Goal: Check status: Check status

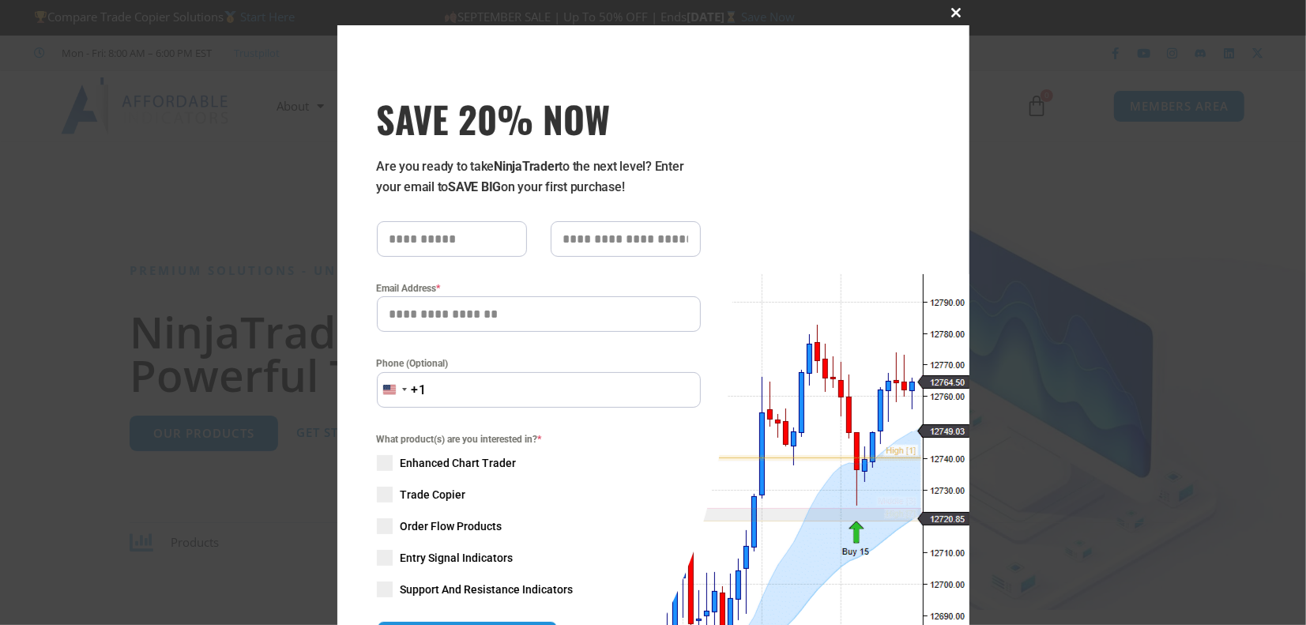
click at [949, 13] on span "SAVE 20% NOW popup" at bounding box center [956, 12] width 25 height 9
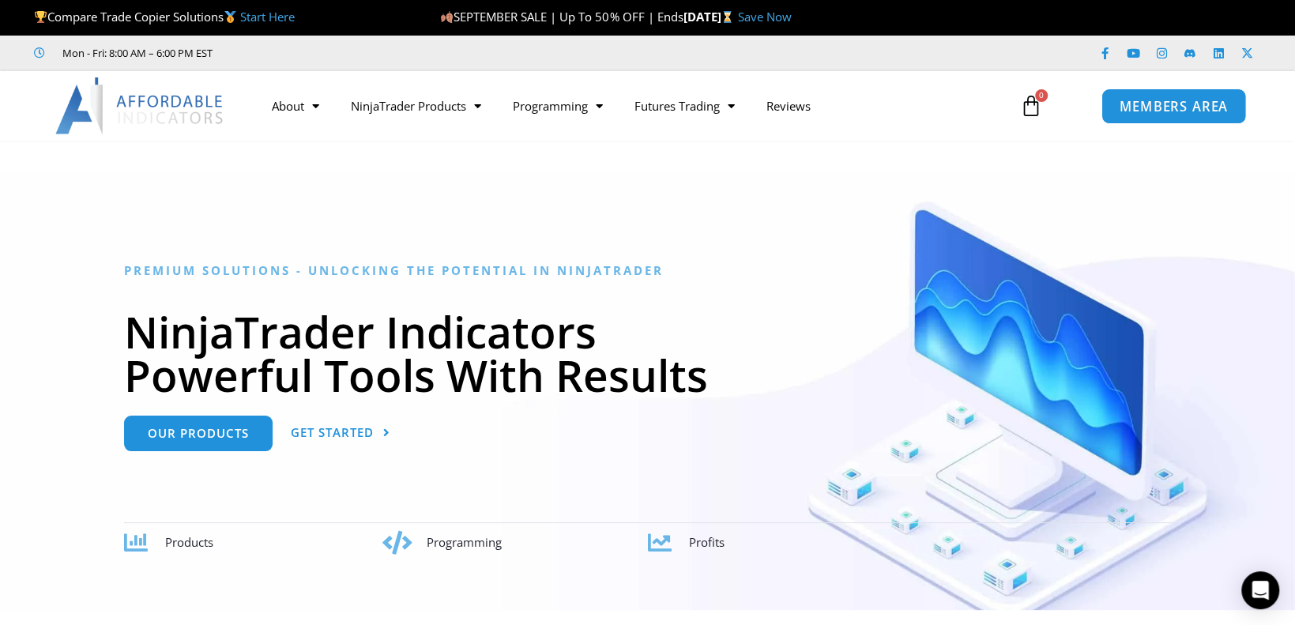
click at [1163, 111] on span "MEMBERS AREA" at bounding box center [1174, 106] width 108 height 13
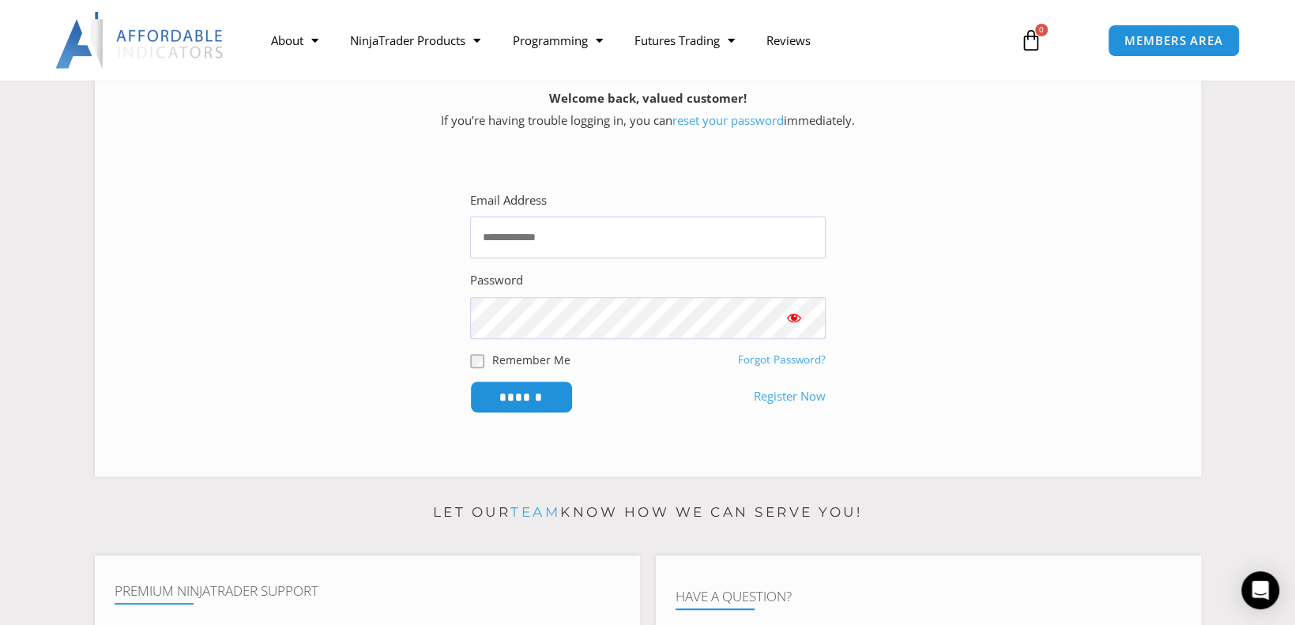
scroll to position [237, 0]
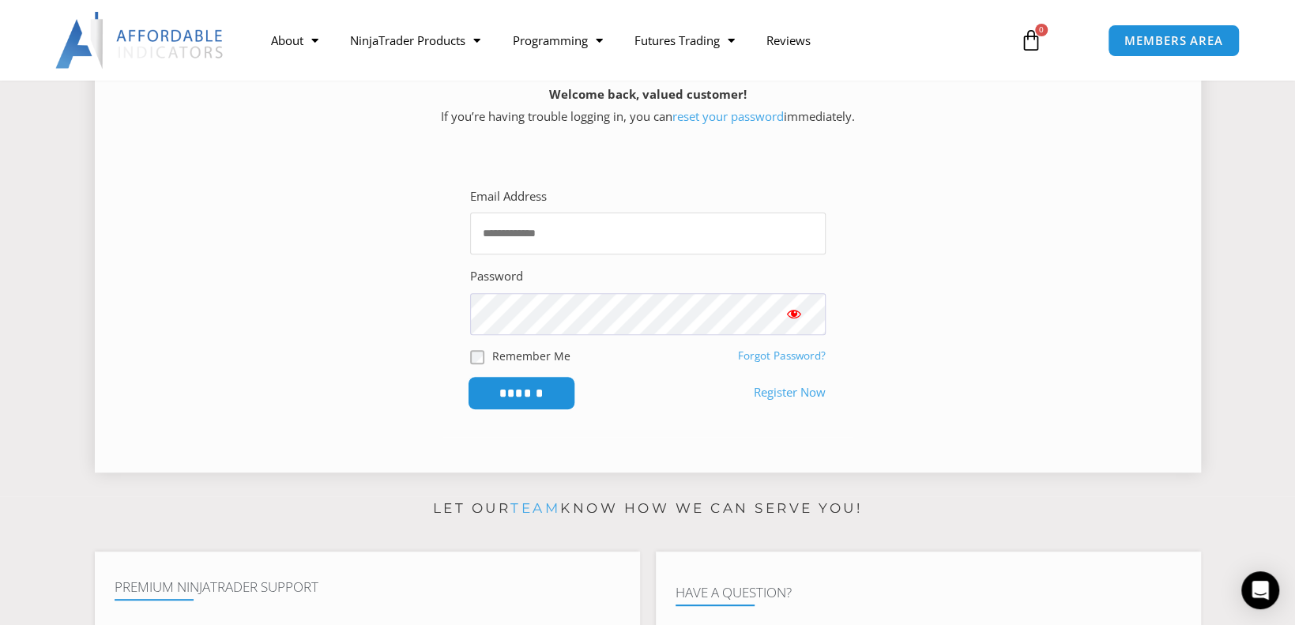
type input "**********"
click at [507, 389] on input "******" at bounding box center [521, 393] width 108 height 34
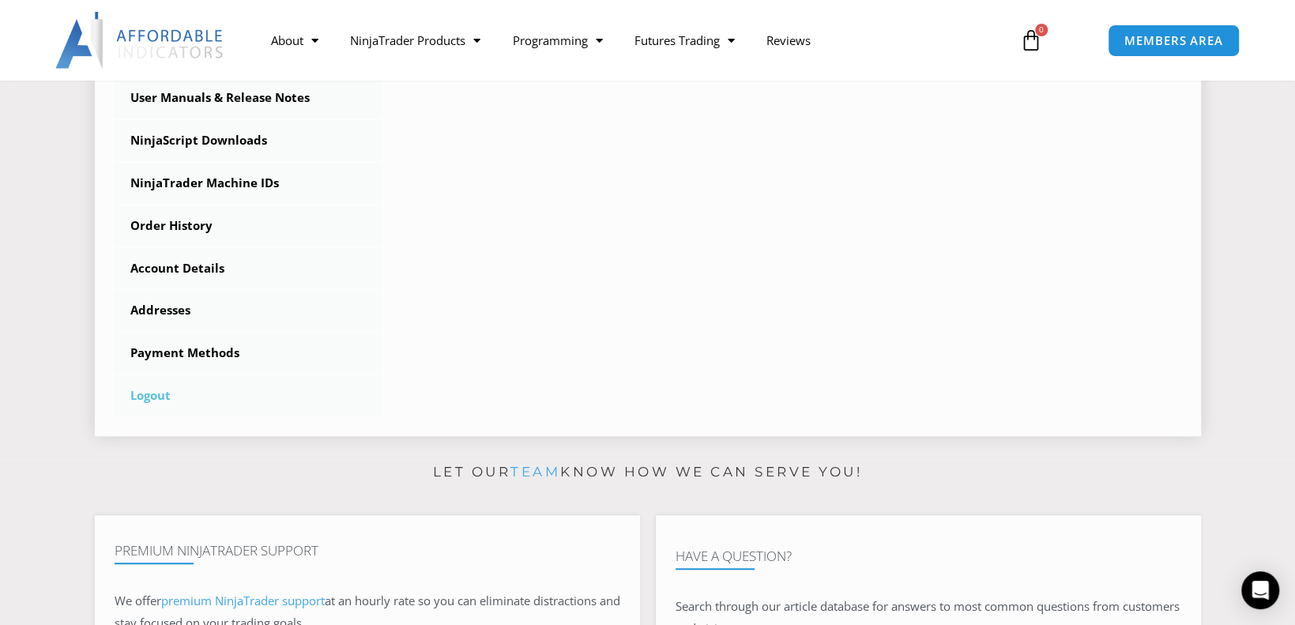
scroll to position [553, 0]
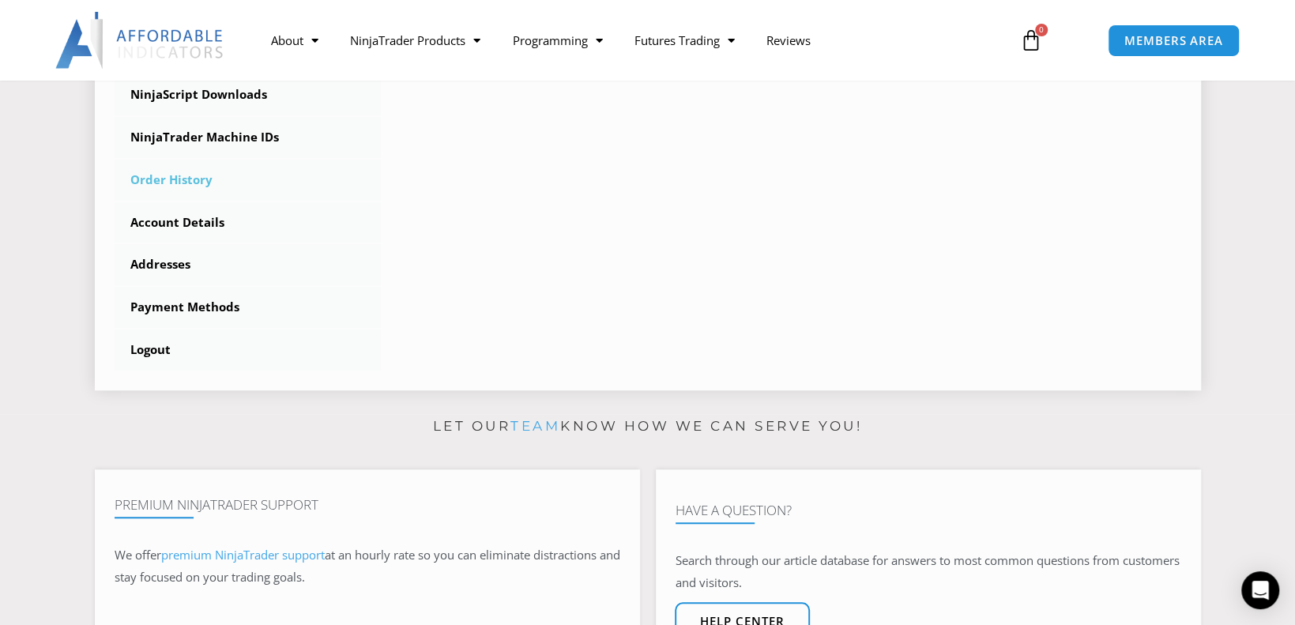
click at [149, 180] on link "Order History" at bounding box center [248, 180] width 267 height 41
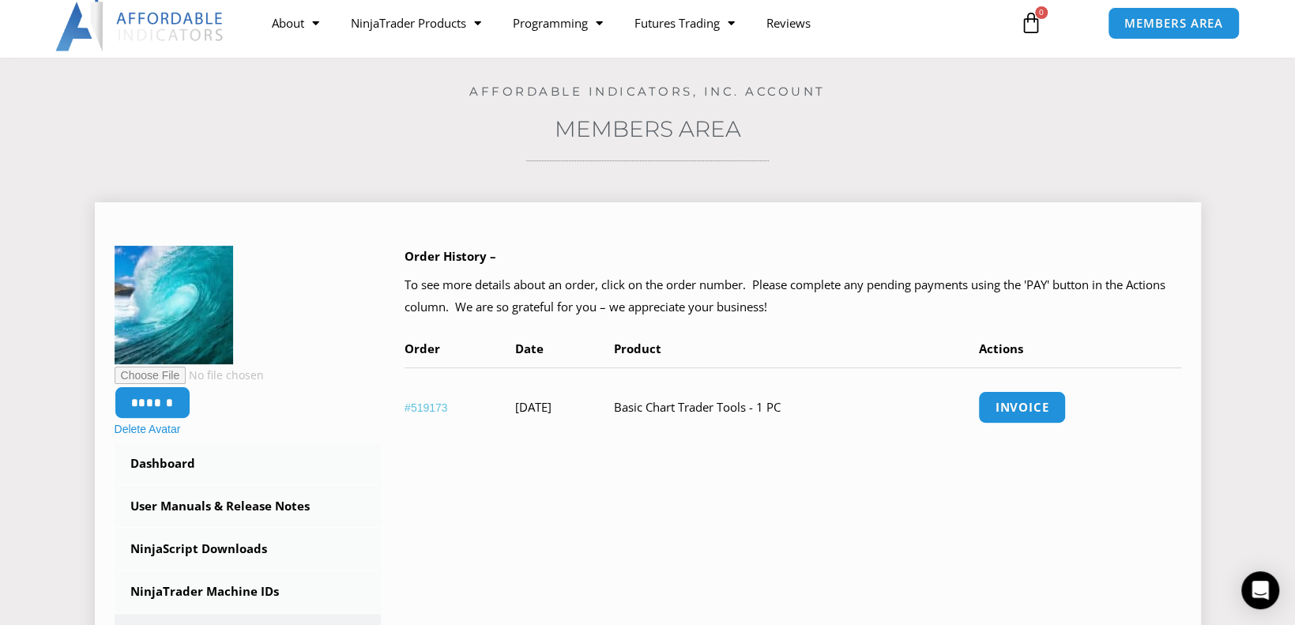
scroll to position [158, 0]
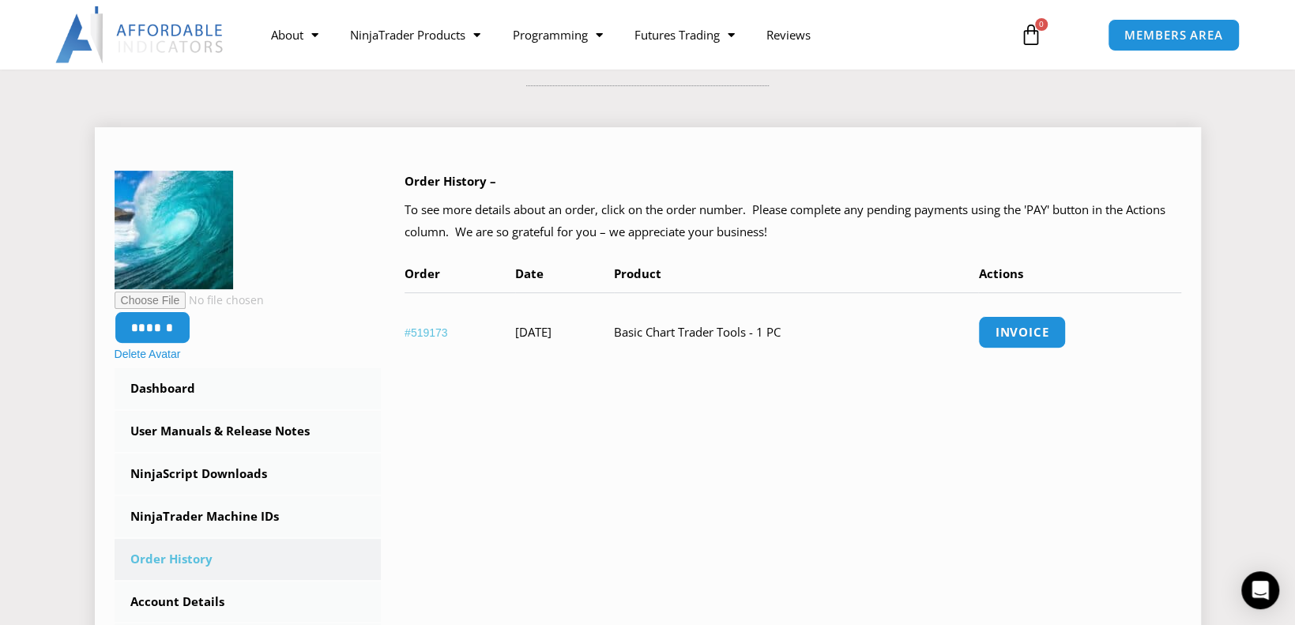
drag, startPoint x: 662, startPoint y: 330, endPoint x: 845, endPoint y: 332, distance: 182.6
click at [876, 327] on td "Basic Chart Trader Tools - 1 PC" at bounding box center [796, 331] width 365 height 79
click at [748, 339] on td "Basic Chart Trader Tools - 1 PC" at bounding box center [796, 331] width 365 height 79
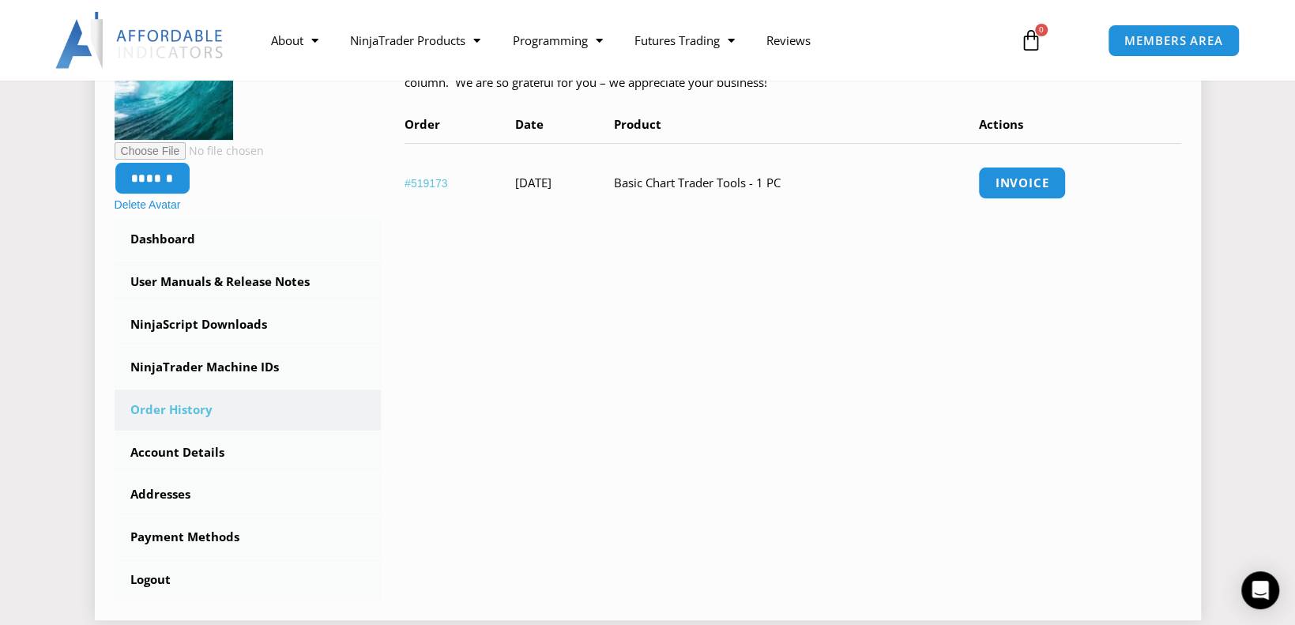
scroll to position [316, 0]
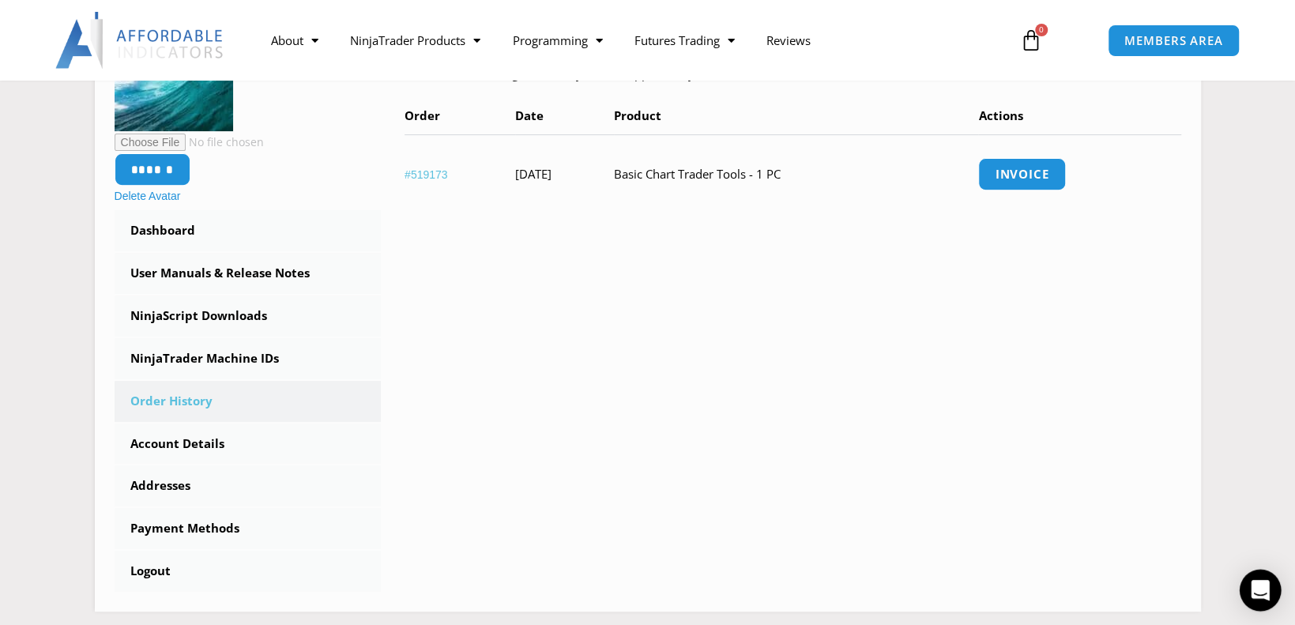
click at [1252, 589] on icon "Open Intercom Messenger" at bounding box center [1260, 590] width 21 height 21
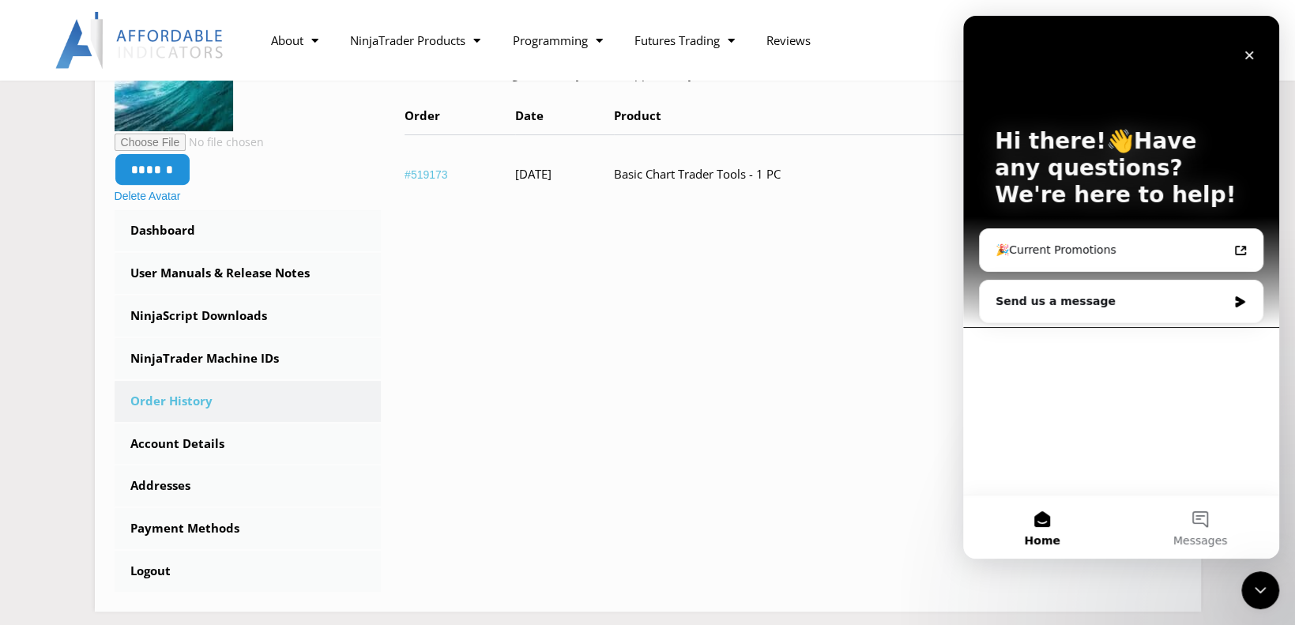
scroll to position [0, 0]
click at [1009, 303] on div "Send us a message" at bounding box center [1112, 301] width 232 height 17
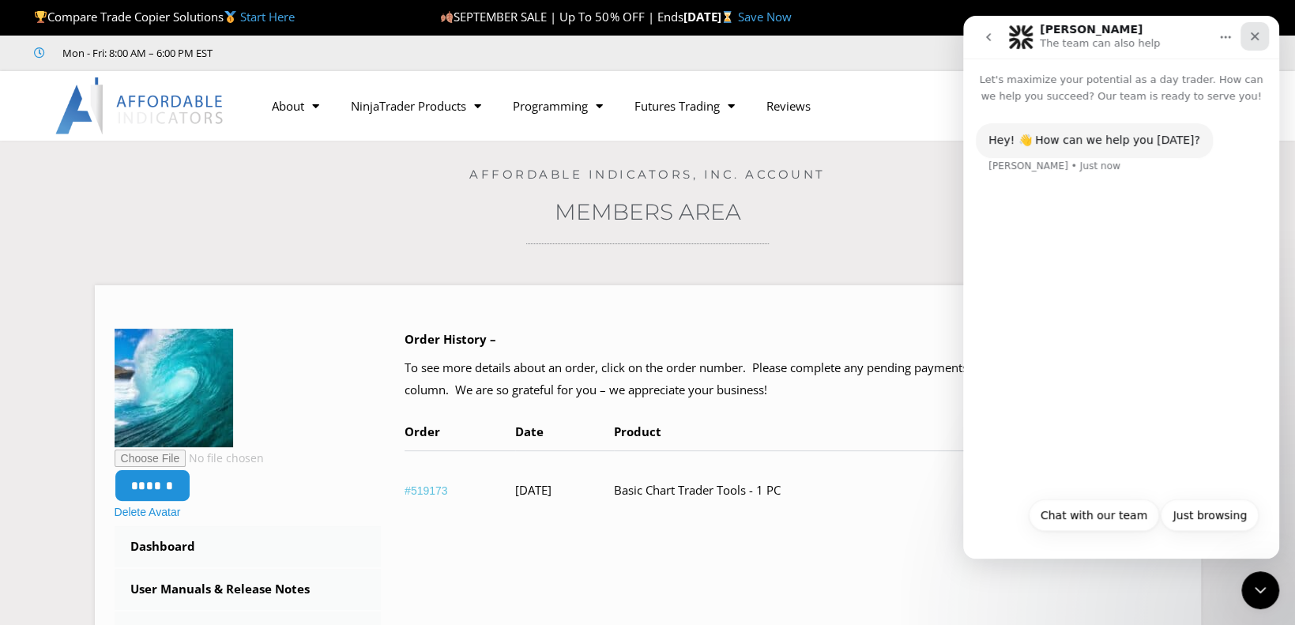
click at [1255, 36] on icon "Close" at bounding box center [1255, 36] width 9 height 9
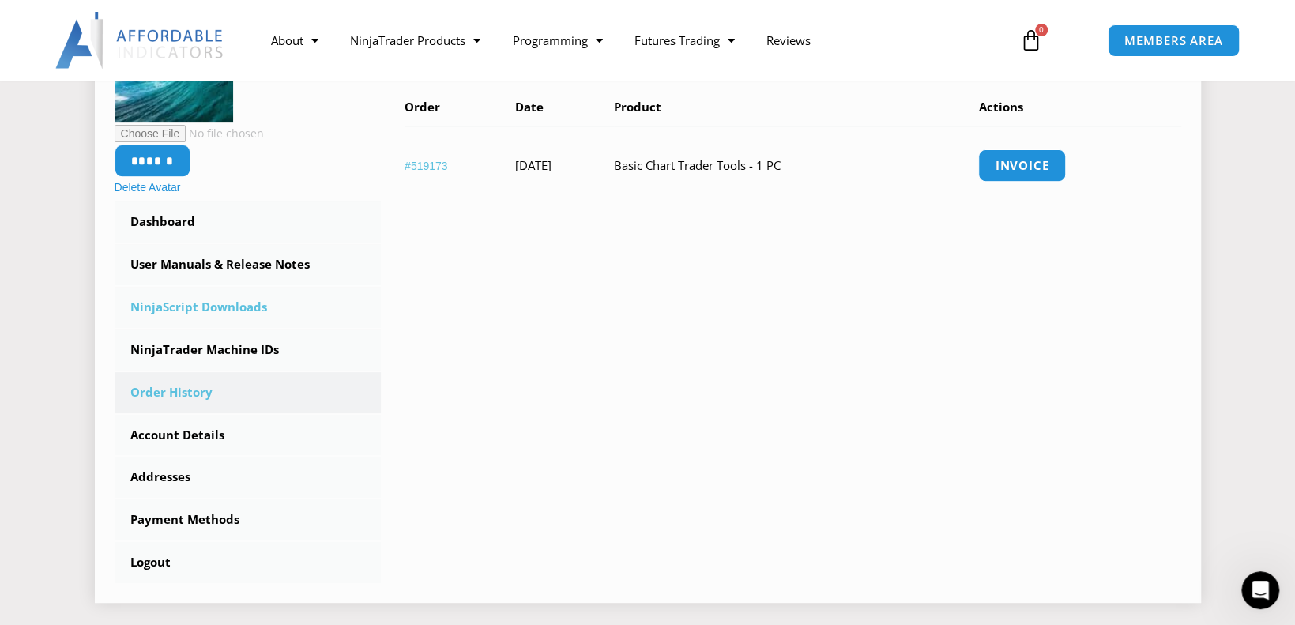
scroll to position [316, 0]
